Goal: Find specific page/section: Find specific page/section

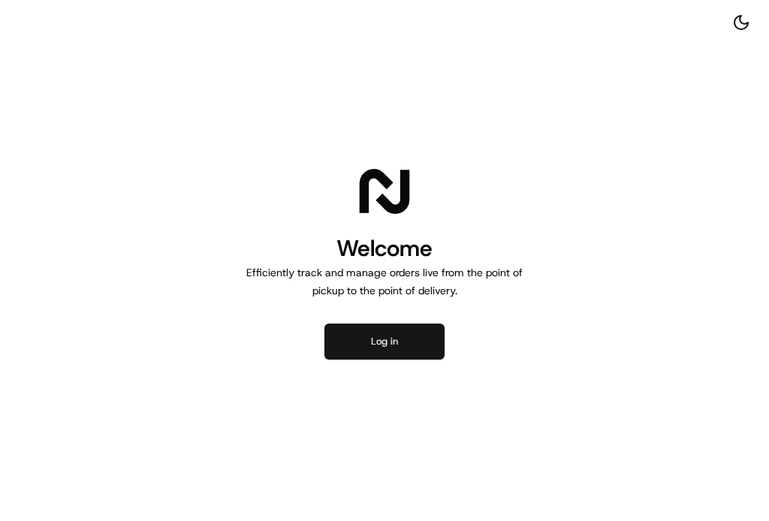
click at [401, 338] on button "Log in" at bounding box center [384, 342] width 120 height 36
